Goal: Task Accomplishment & Management: Manage account settings

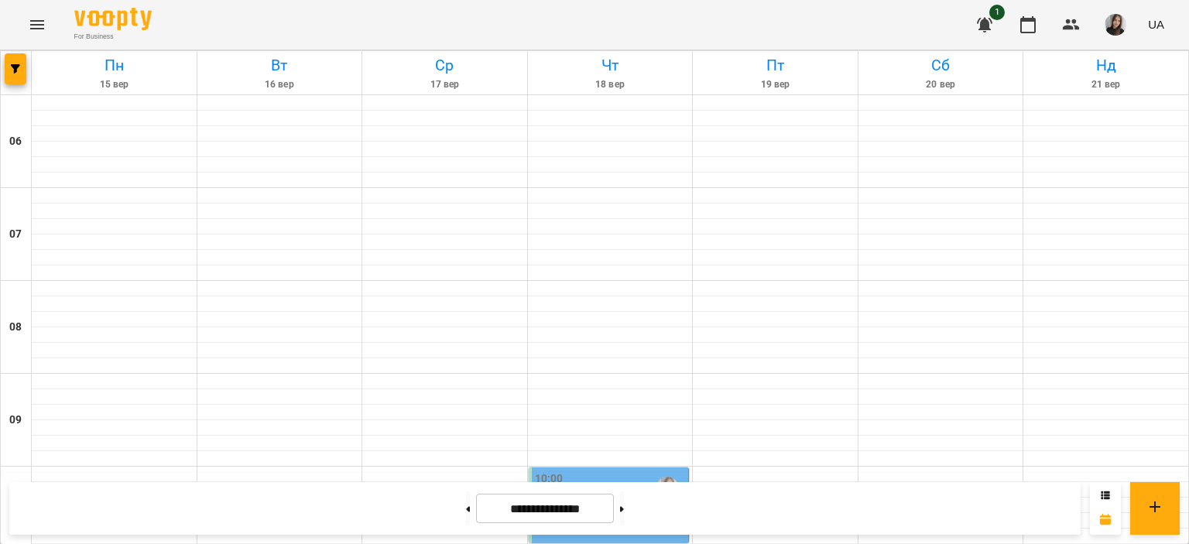
scroll to position [278, 0]
click at [586, 471] on div "10:00" at bounding box center [610, 489] width 151 height 36
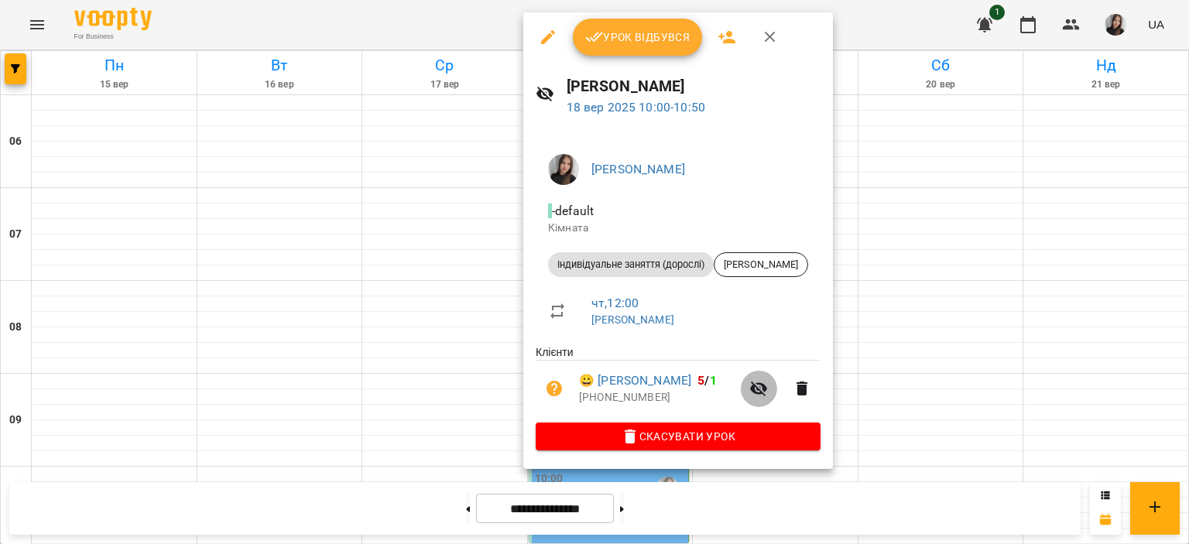
click at [768, 383] on icon "button" at bounding box center [759, 388] width 19 height 19
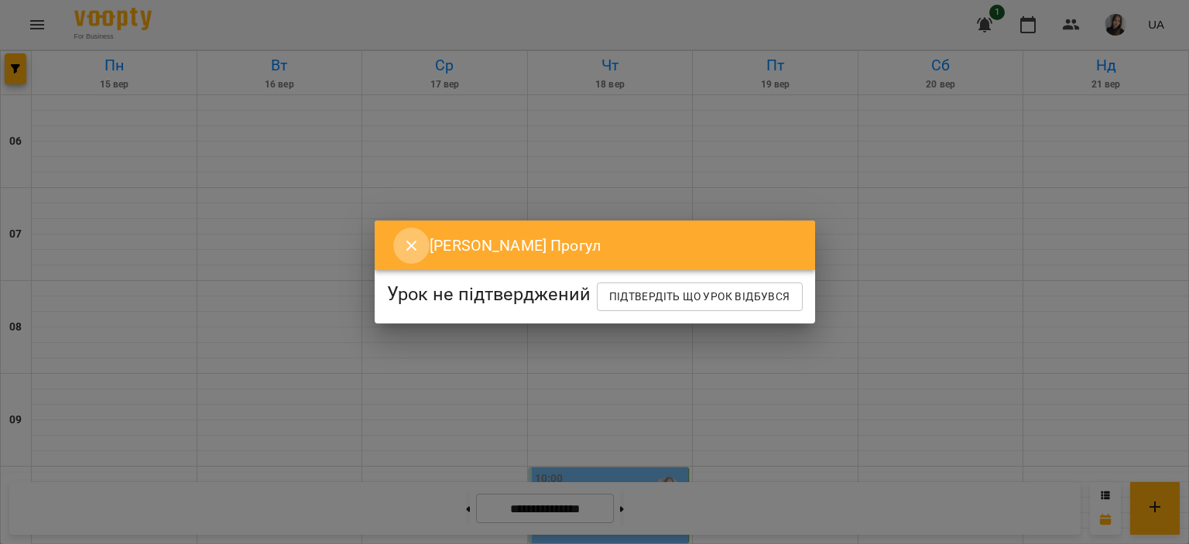
click at [403, 237] on icon "Close" at bounding box center [412, 246] width 19 height 19
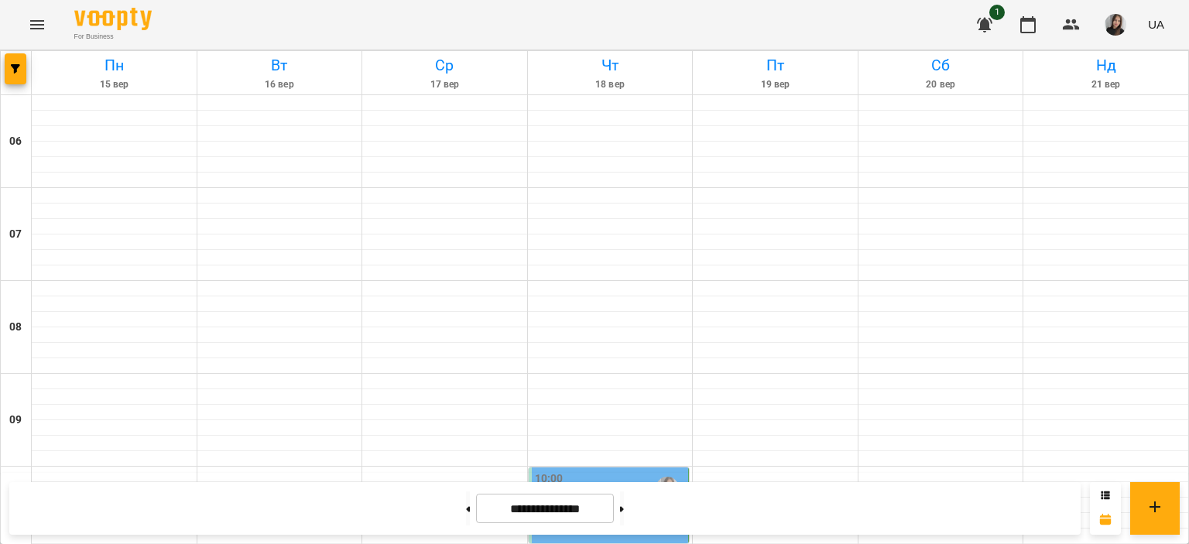
click at [603, 471] on div "10:00" at bounding box center [610, 489] width 151 height 36
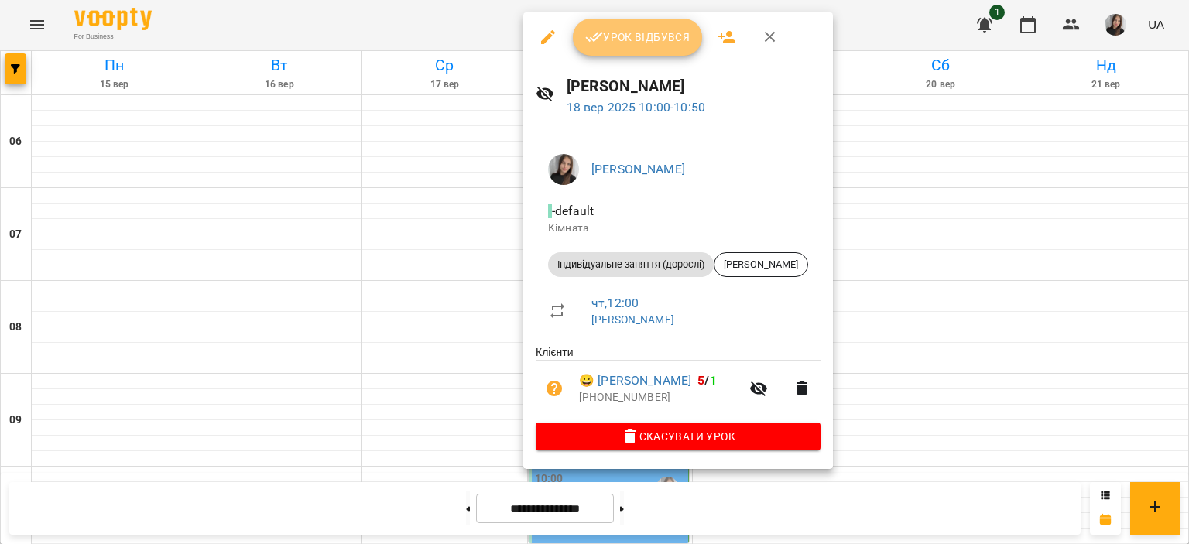
click at [595, 30] on icon "button" at bounding box center [594, 37] width 19 height 19
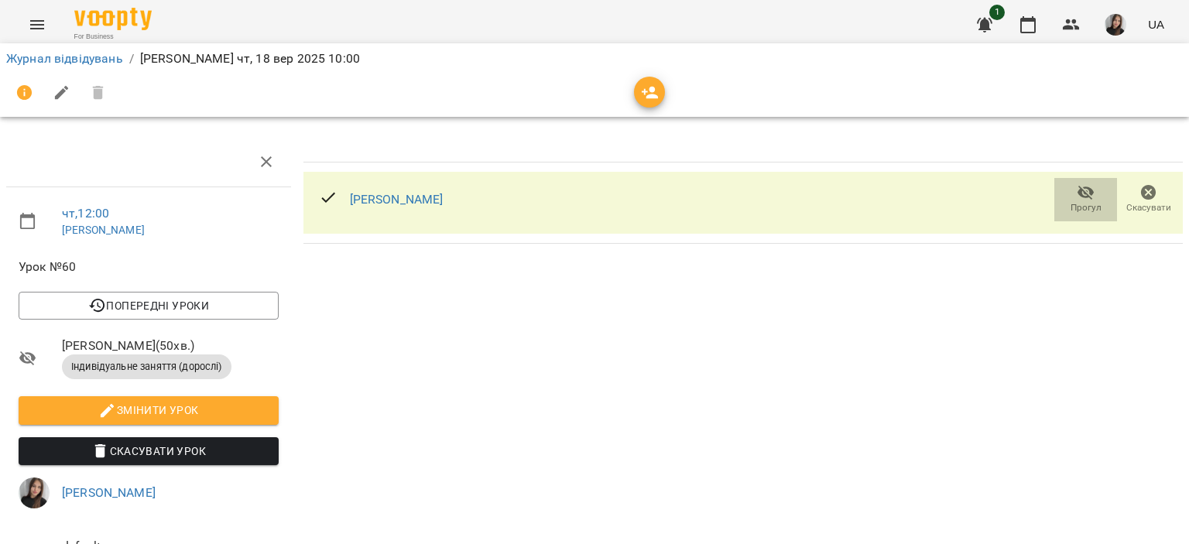
click at [1072, 206] on span "Прогул" at bounding box center [1086, 207] width 31 height 13
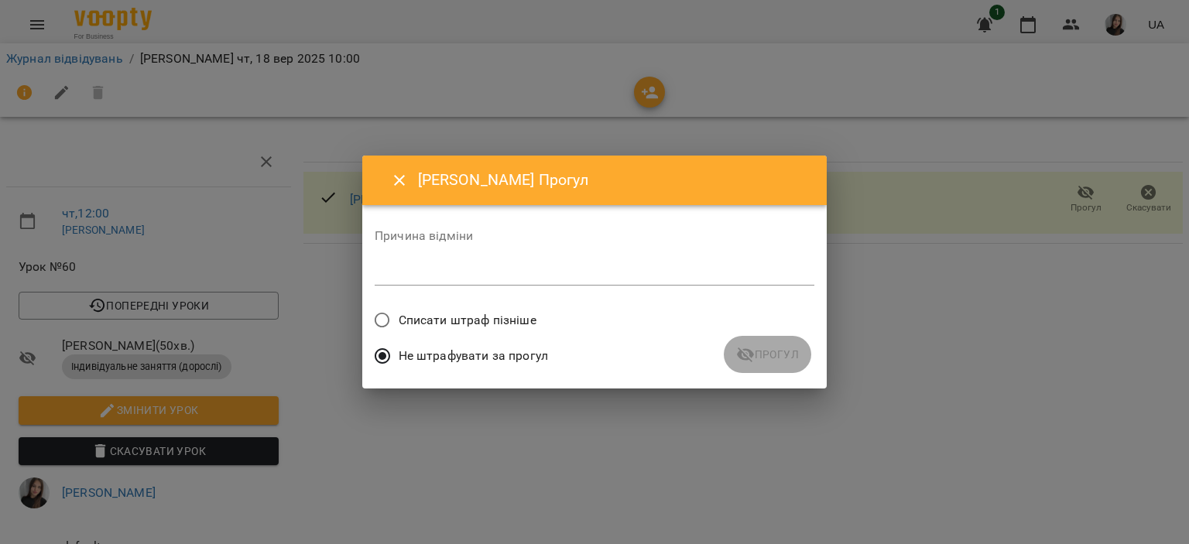
click at [634, 317] on div "Списати штраф пізніше" at bounding box center [595, 322] width 440 height 36
click at [537, 315] on div "Списати штраф пізніше" at bounding box center [595, 322] width 440 height 36
click at [522, 316] on span "Списати штраф пізніше" at bounding box center [468, 320] width 138 height 19
click at [657, 285] on div "*" at bounding box center [595, 273] width 440 height 25
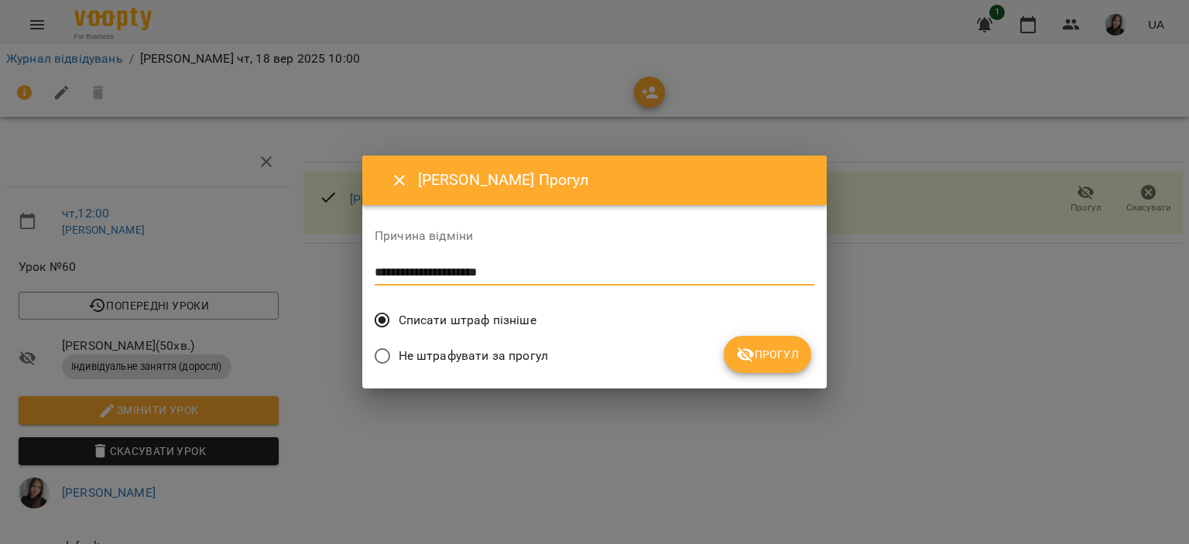
type textarea "**********"
click at [755, 348] on icon "submit" at bounding box center [745, 354] width 19 height 19
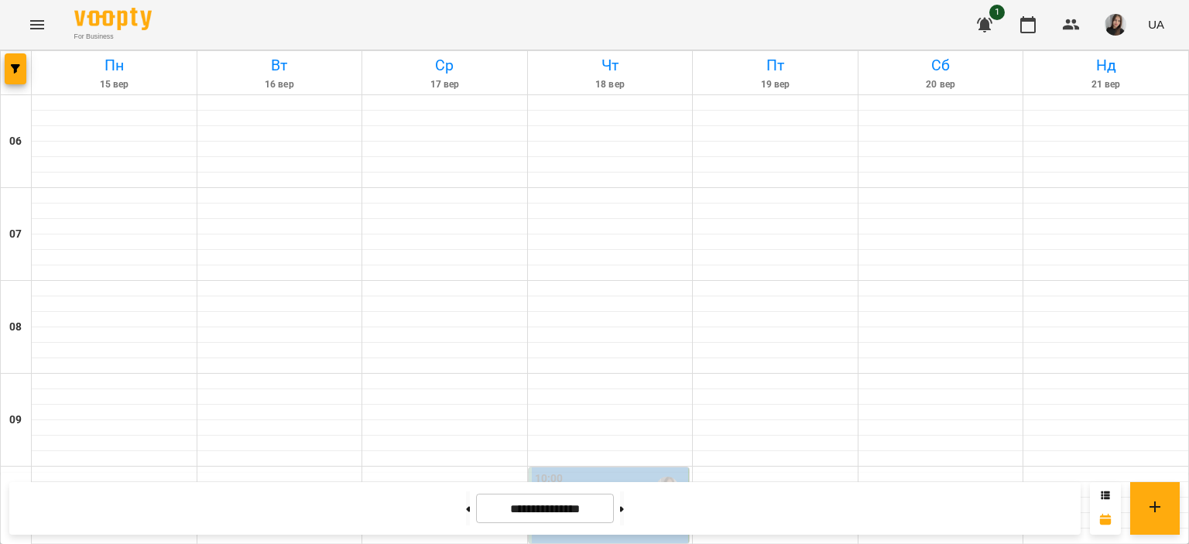
scroll to position [849, 0]
